Goal: Find specific page/section: Find specific page/section

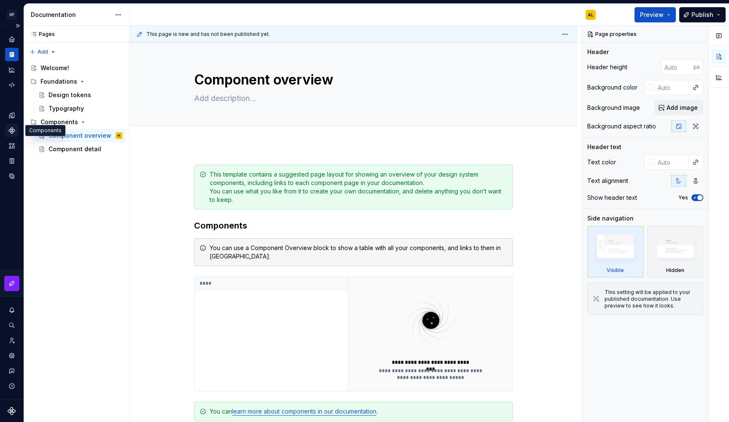
click at [12, 129] on icon "Components" at bounding box center [11, 129] width 5 height 5
type textarea "*"
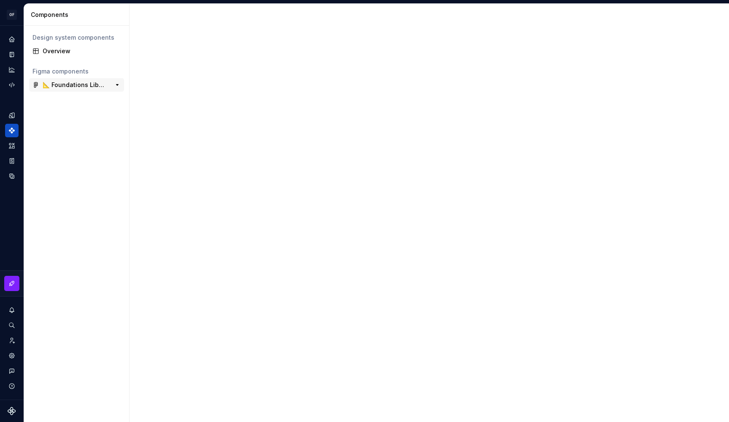
click at [78, 89] on div "📐 Foundations Library" at bounding box center [74, 85] width 63 height 8
click at [114, 85] on button "button" at bounding box center [117, 85] width 12 height 12
click at [120, 84] on button "button" at bounding box center [117, 85] width 12 height 12
click at [8, 121] on div "Design tokens" at bounding box center [12, 115] width 14 height 14
click at [11, 114] on icon "Design tokens" at bounding box center [12, 115] width 8 height 8
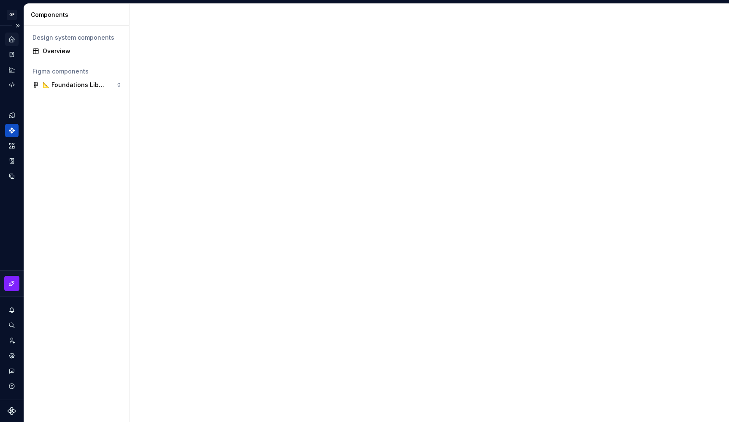
click at [9, 39] on icon "Home" at bounding box center [11, 38] width 5 height 5
